Goal: Task Accomplishment & Management: Manage account settings

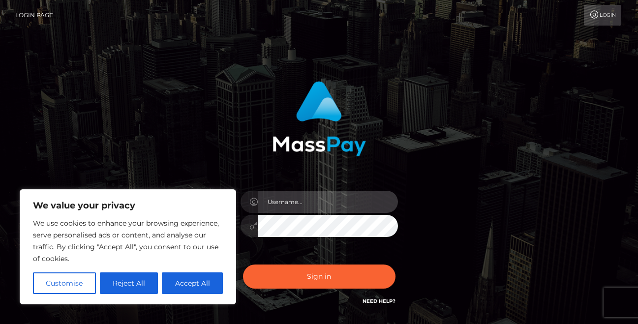
click at [309, 203] on input "text" at bounding box center [328, 202] width 140 height 22
type input "[EMAIL_ADDRESS][DOMAIN_NAME]"
click at [325, 260] on div "Sign in Need Help?" at bounding box center [319, 281] width 172 height 44
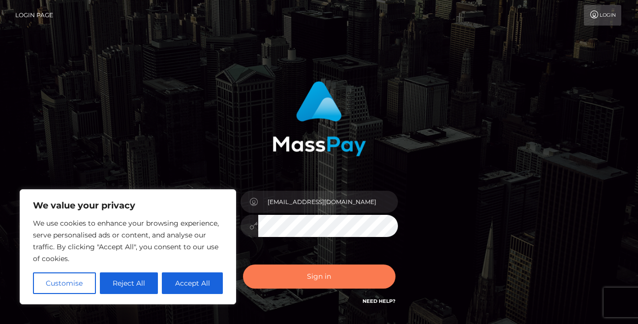
click at [323, 279] on button "Sign in" at bounding box center [319, 276] width 152 height 24
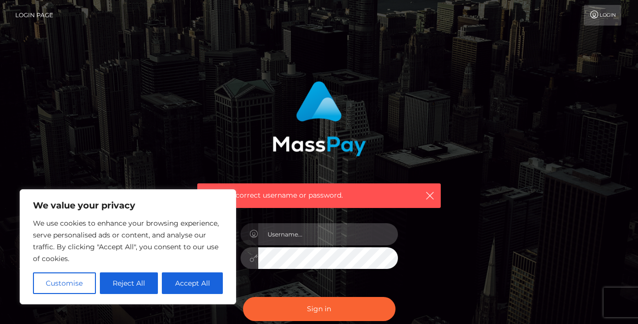
type input "bHVuYXRpY2FwYW5kb3JhMjAyMEBnbWFpbC5jb20="
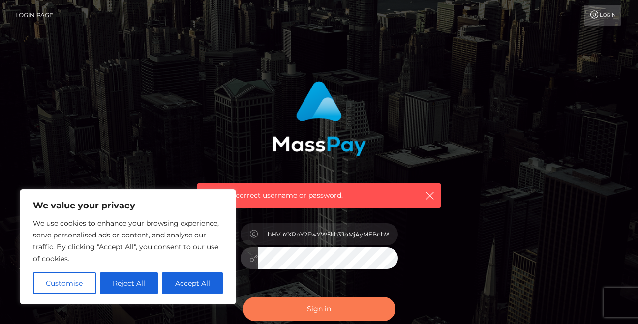
click at [319, 306] on button "Sign in" at bounding box center [319, 309] width 152 height 24
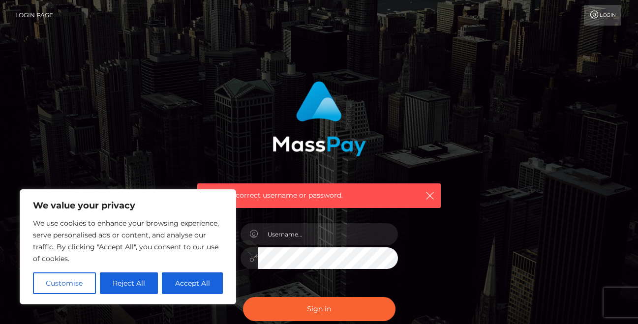
click at [306, 222] on div at bounding box center [319, 253] width 172 height 75
click at [307, 232] on input "text" at bounding box center [328, 234] width 140 height 22
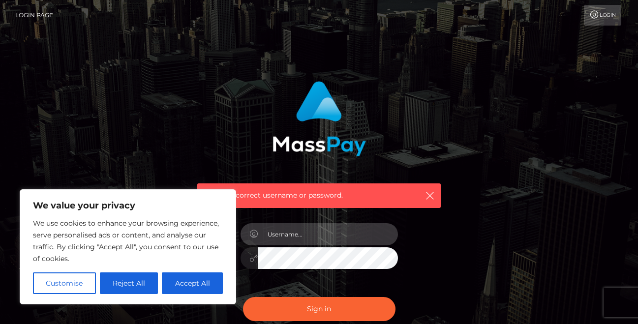
type input "[EMAIL_ADDRESS][DOMAIN_NAME]"
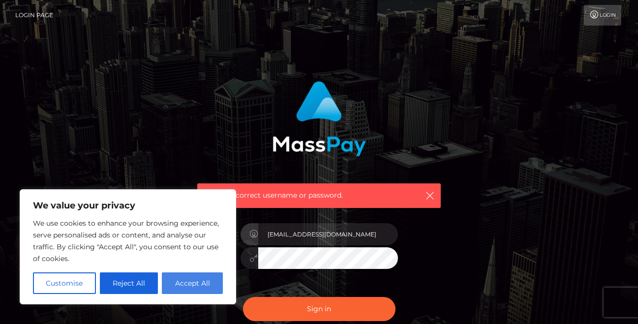
click at [190, 281] on button "Accept All" at bounding box center [192, 283] width 61 height 22
checkbox input "true"
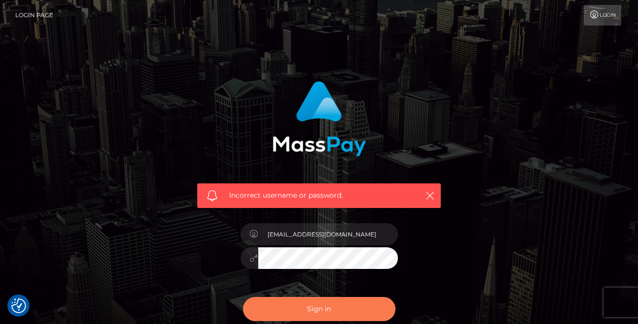
click at [300, 311] on button "Sign in" at bounding box center [319, 309] width 152 height 24
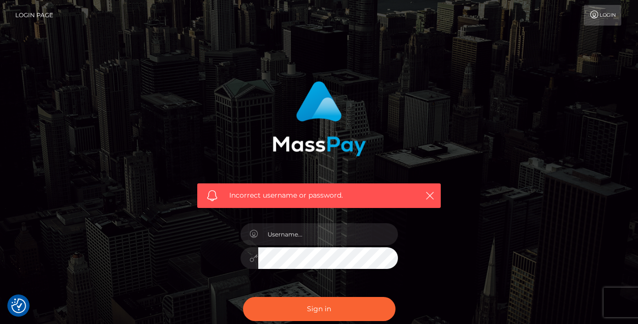
click at [614, 19] on link "Login" at bounding box center [602, 15] width 37 height 21
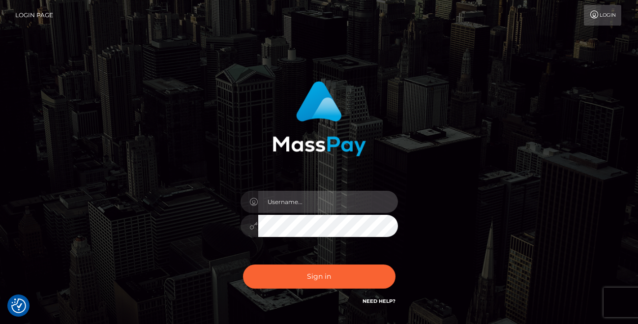
click at [332, 202] on input "text" at bounding box center [328, 202] width 140 height 22
type input "[EMAIL_ADDRESS][DOMAIN_NAME]"
click at [251, 229] on icon at bounding box center [254, 226] width 8 height 8
